Goal: Information Seeking & Learning: Compare options

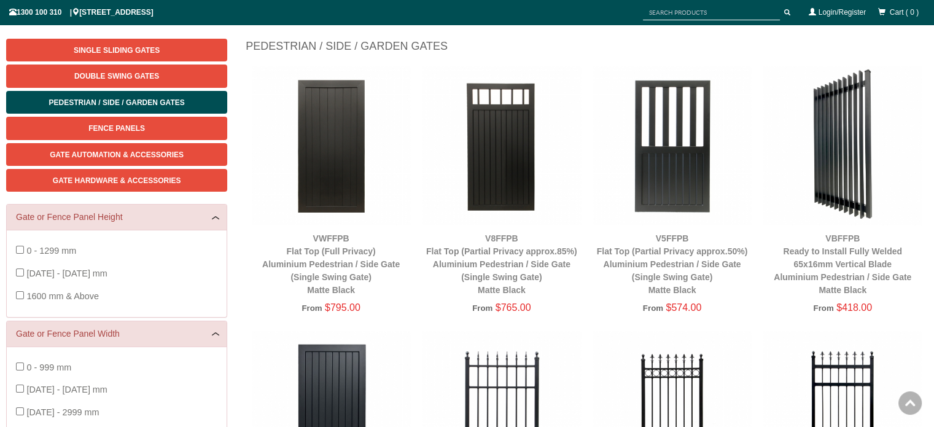
scroll to position [141, 0]
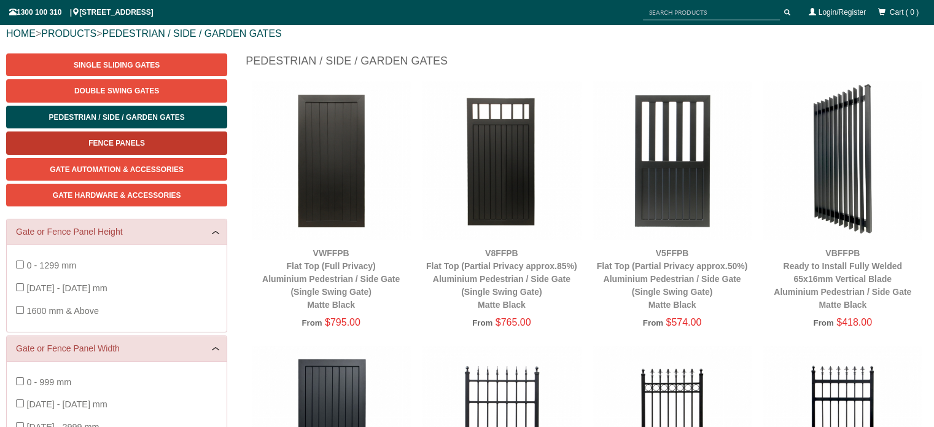
click at [145, 142] on link "Fence Panels" at bounding box center [116, 142] width 221 height 23
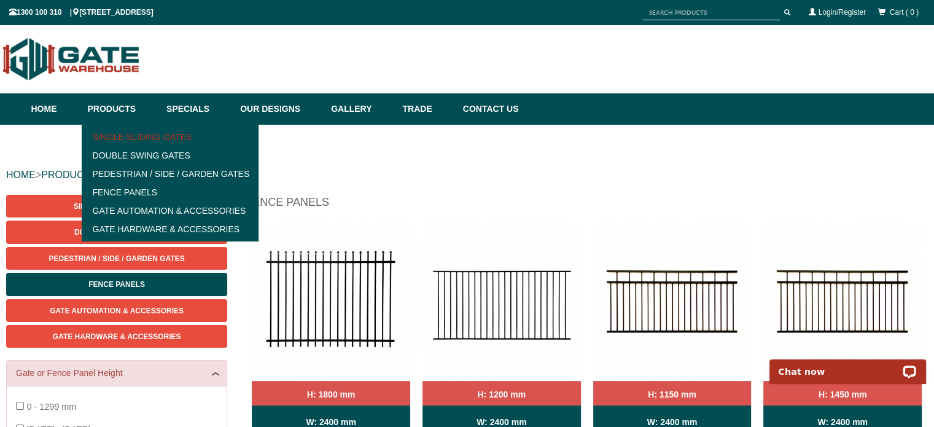
click at [136, 139] on link "Single Sliding Gates" at bounding box center [170, 137] width 170 height 18
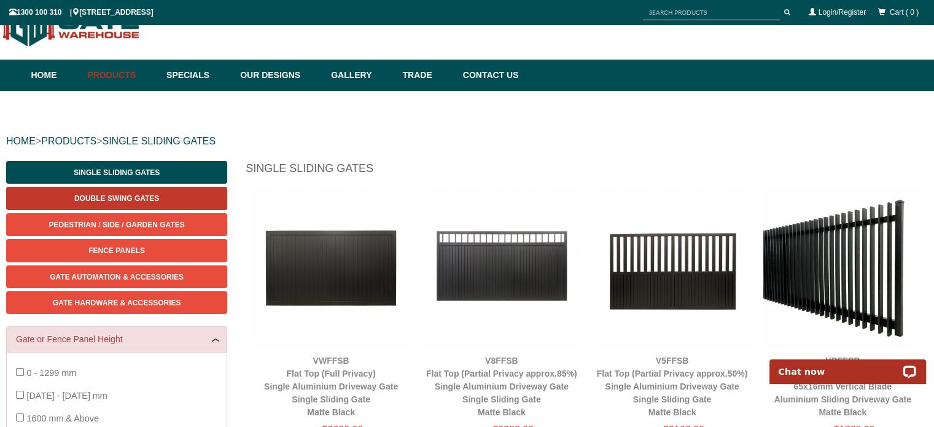
scroll to position [31, 0]
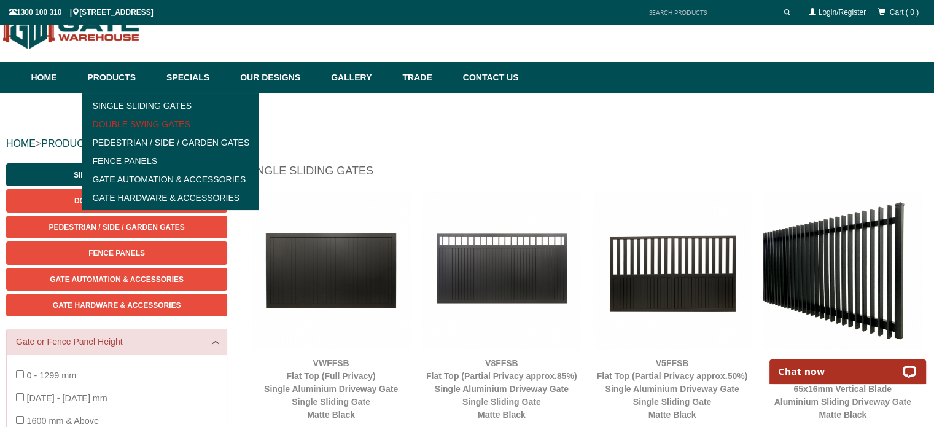
click at [141, 122] on link "Double Swing Gates" at bounding box center [170, 124] width 170 height 18
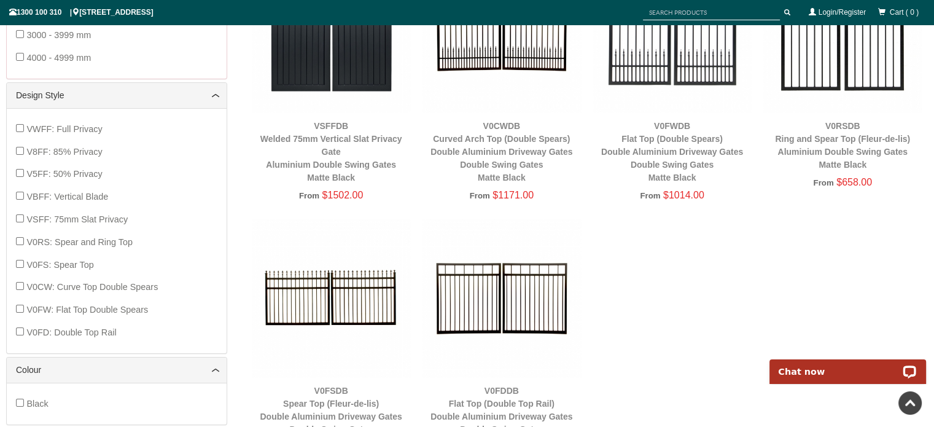
scroll to position [614, 0]
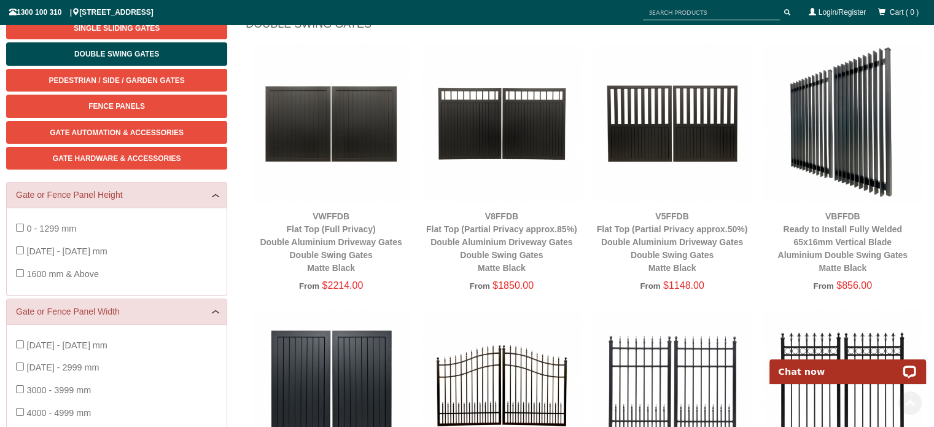
scroll to position [282, 0]
